Goal: Information Seeking & Learning: Learn about a topic

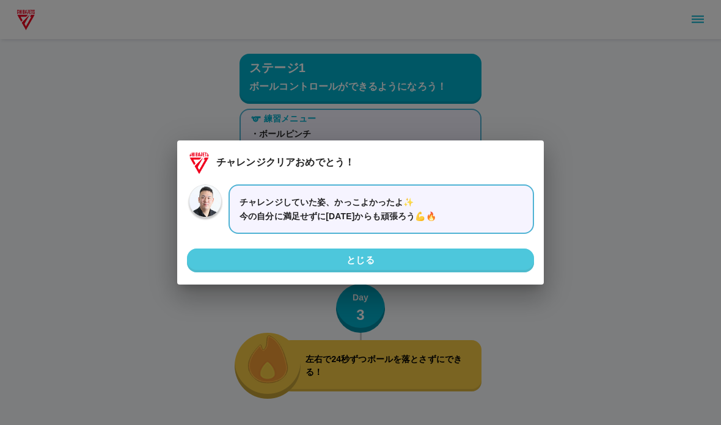
click at [512, 249] on button "とじる" at bounding box center [360, 260] width 347 height 23
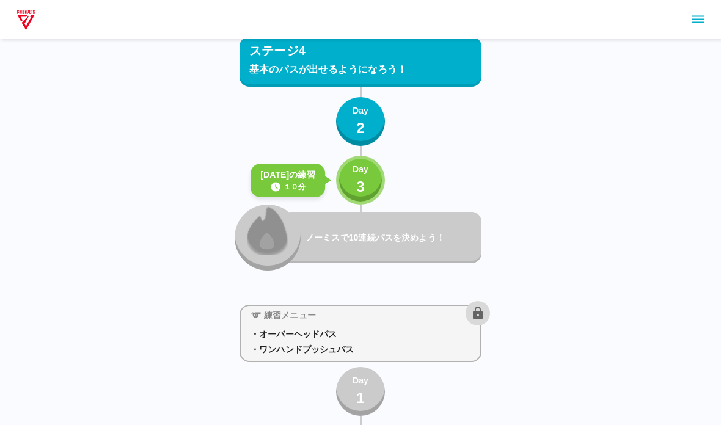
scroll to position [4850, 0]
click at [356, 189] on p "3" at bounding box center [360, 186] width 9 height 22
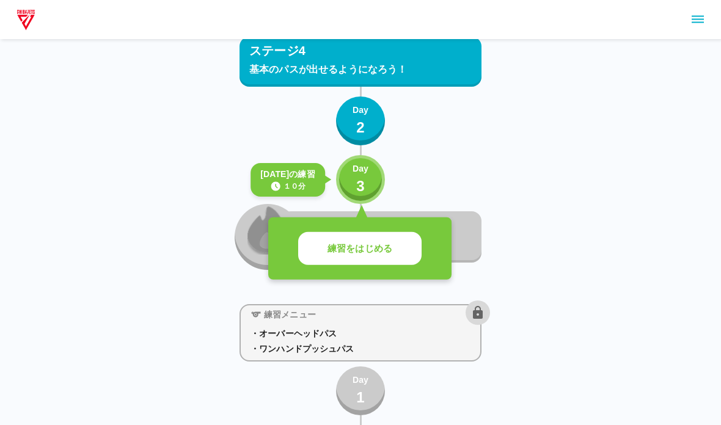
click at [326, 260] on button "練習をはじめる" at bounding box center [359, 249] width 123 height 34
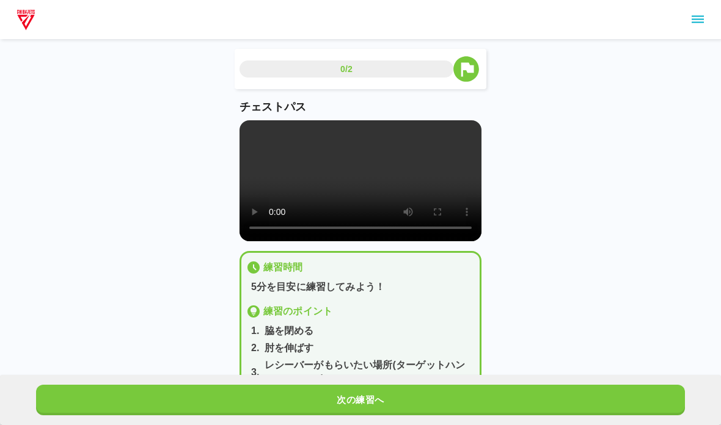
click at [305, 210] on video at bounding box center [361, 180] width 242 height 121
click at [322, 227] on video at bounding box center [361, 180] width 242 height 121
click at [252, 130] on video at bounding box center [361, 180] width 242 height 121
click at [112, 398] on button "次の練習へ" at bounding box center [360, 400] width 649 height 31
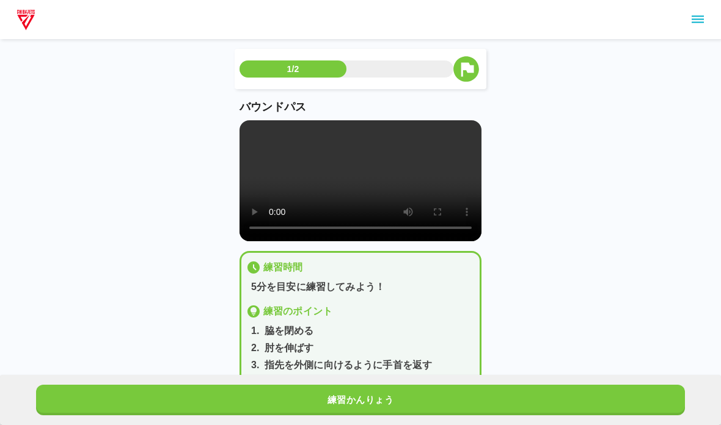
click at [248, 131] on video at bounding box center [361, 180] width 242 height 121
click at [108, 403] on button "練習かんりょう" at bounding box center [360, 400] width 649 height 31
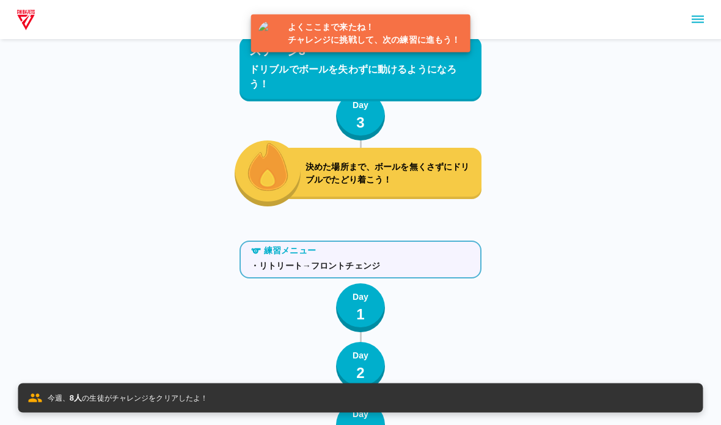
scroll to position [4879, 0]
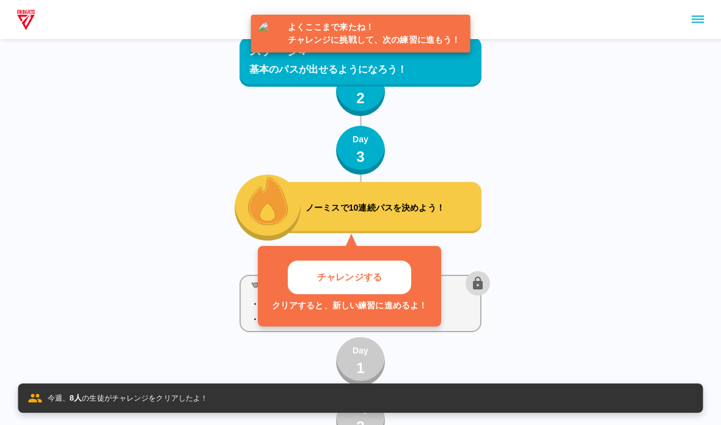
click at [325, 276] on p "チャレンジする" at bounding box center [349, 278] width 65 height 14
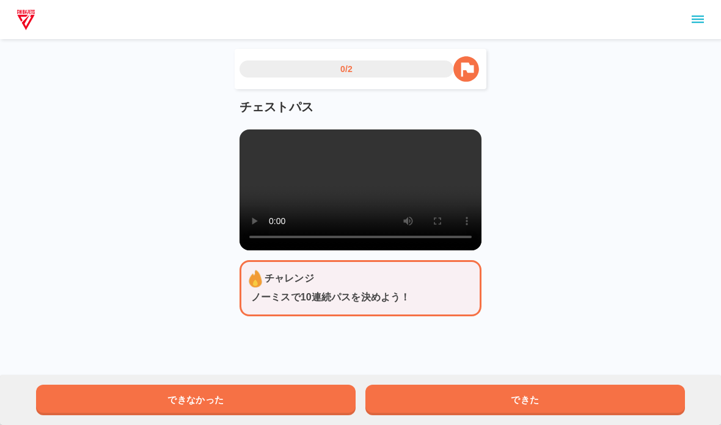
click at [306, 238] on video at bounding box center [361, 190] width 242 height 121
click at [290, 205] on video at bounding box center [361, 190] width 242 height 121
click at [249, 142] on video at bounding box center [361, 190] width 242 height 121
click at [407, 386] on button "できた" at bounding box center [525, 400] width 320 height 31
click at [246, 141] on video at bounding box center [361, 190] width 242 height 121
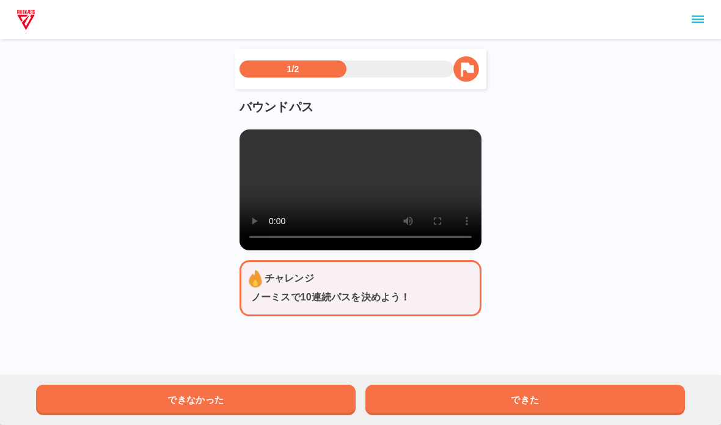
click at [534, 414] on button "できた" at bounding box center [525, 400] width 320 height 31
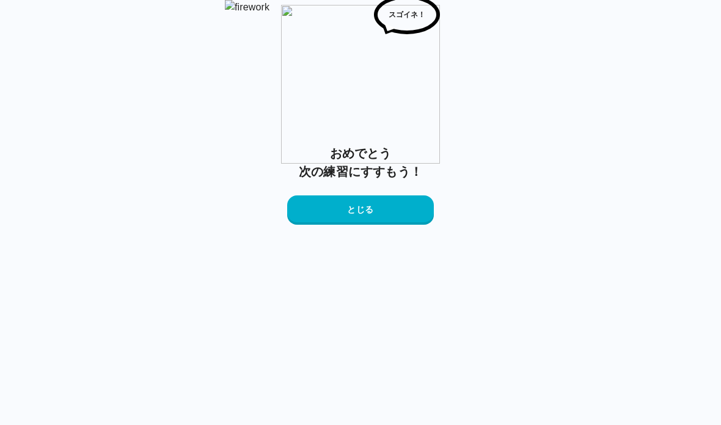
click at [334, 225] on button "とじる" at bounding box center [360, 210] width 147 height 29
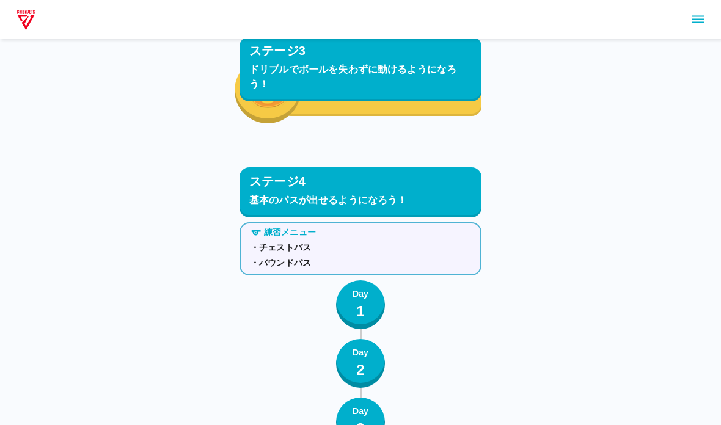
scroll to position [4569, 0]
